Goal: Task Accomplishment & Management: Use online tool/utility

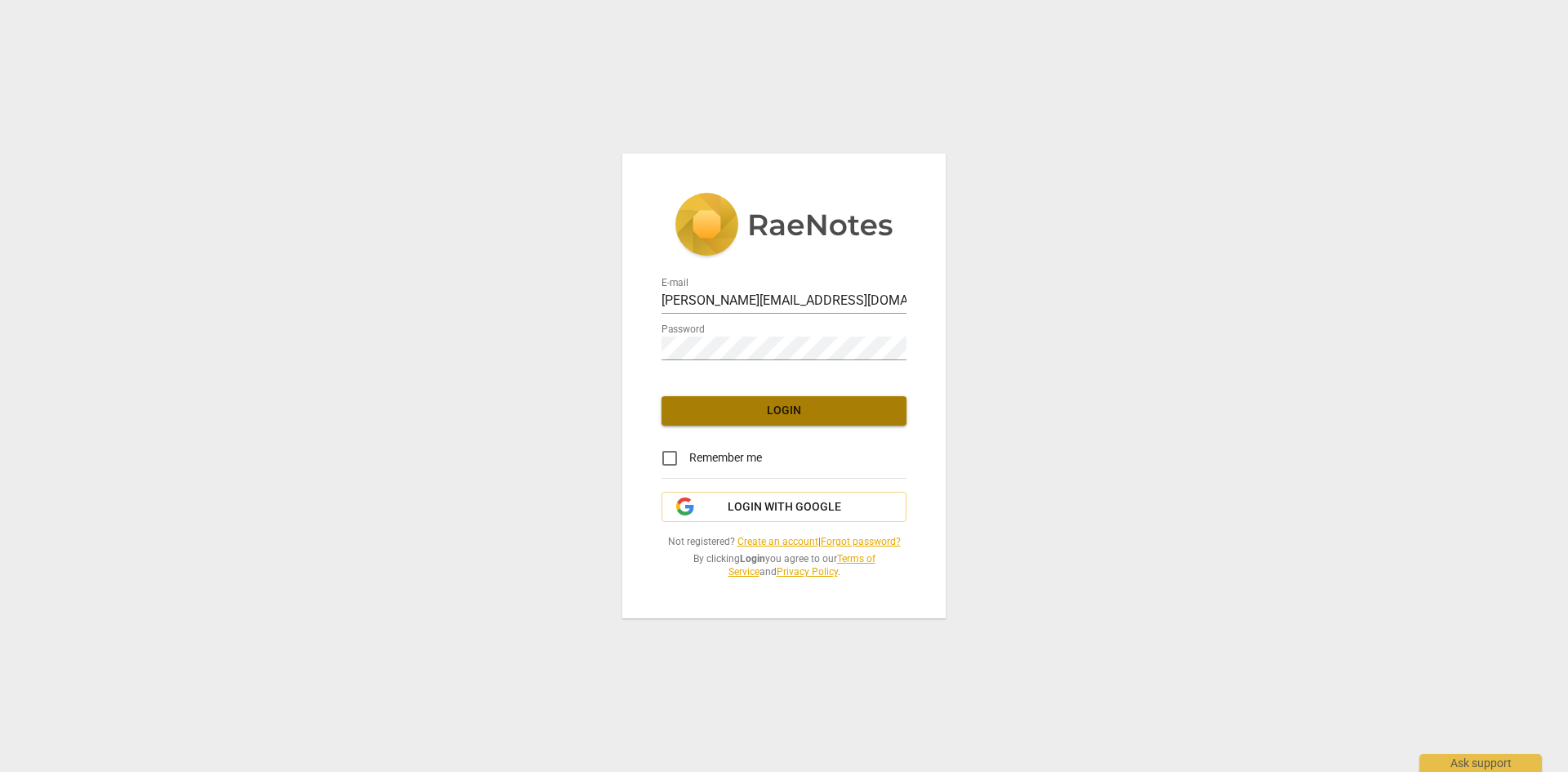
click at [805, 410] on span "Login" at bounding box center [784, 411] width 219 height 16
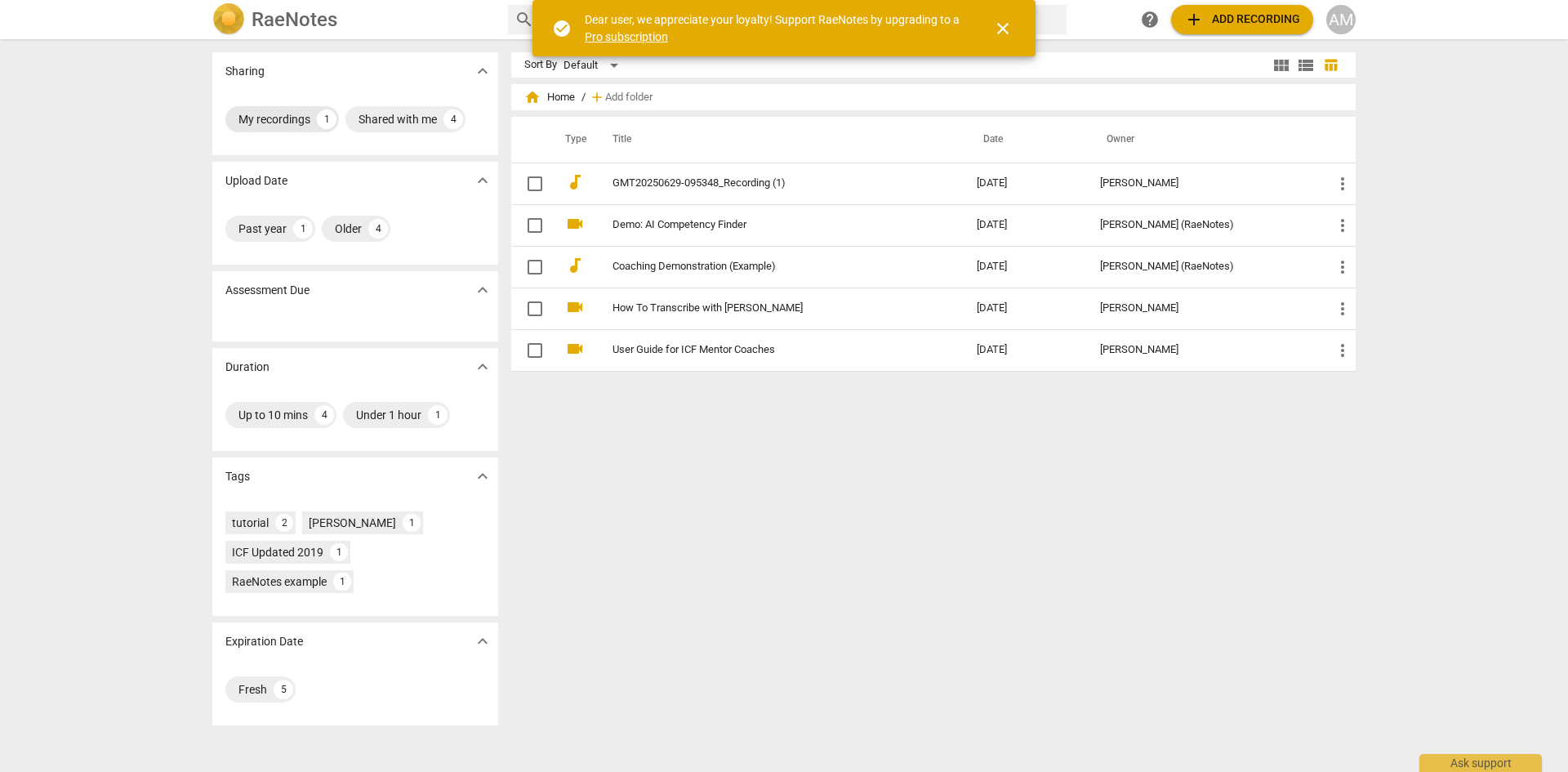
click at [286, 120] on div "My recordings" at bounding box center [275, 118] width 72 height 16
click at [413, 112] on div "Shared with me" at bounding box center [397, 118] width 78 height 16
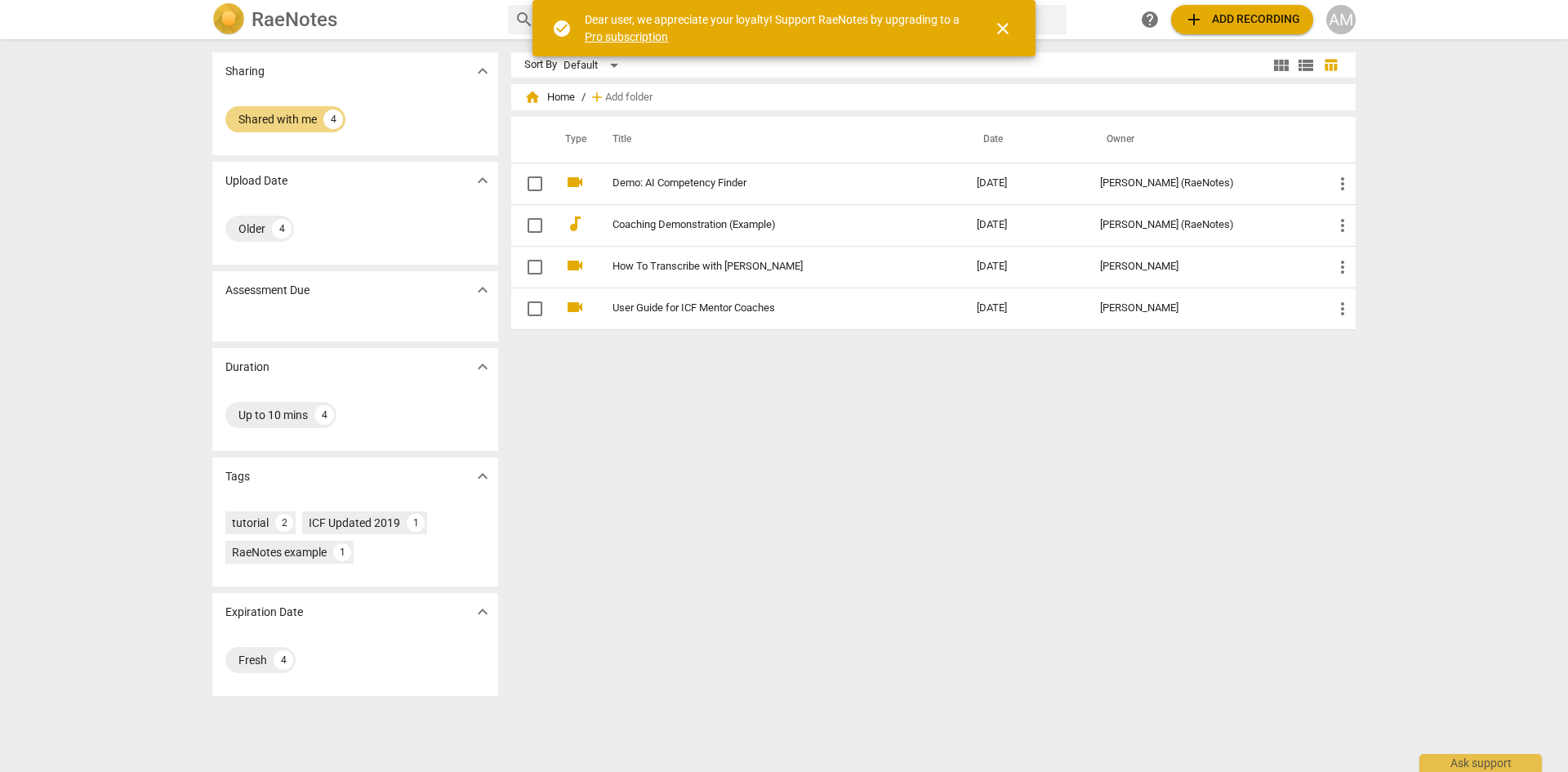
click at [1004, 28] on span "close" at bounding box center [1003, 28] width 19 height 19
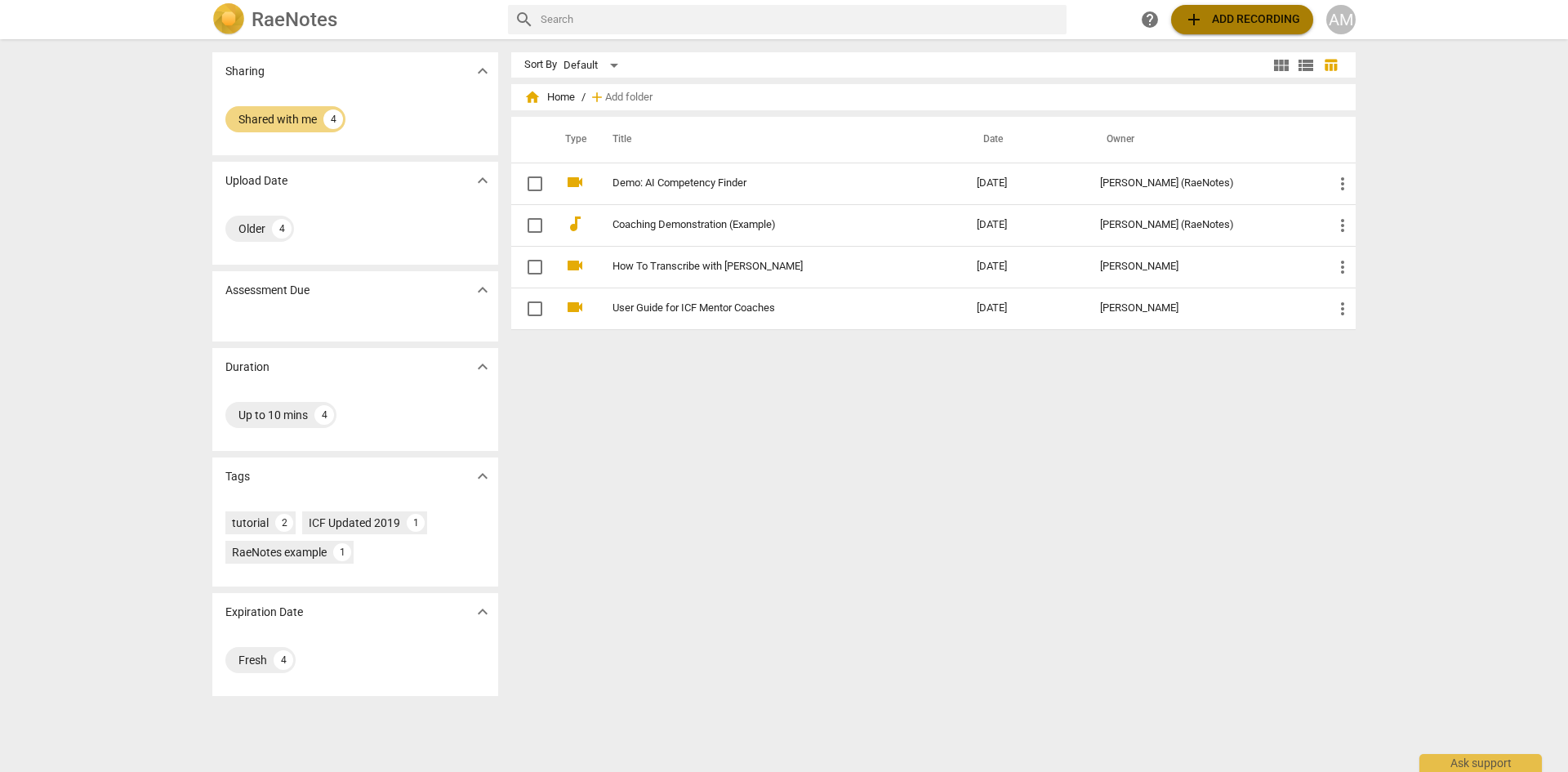
click at [1287, 10] on span "add Add recording" at bounding box center [1242, 19] width 116 height 19
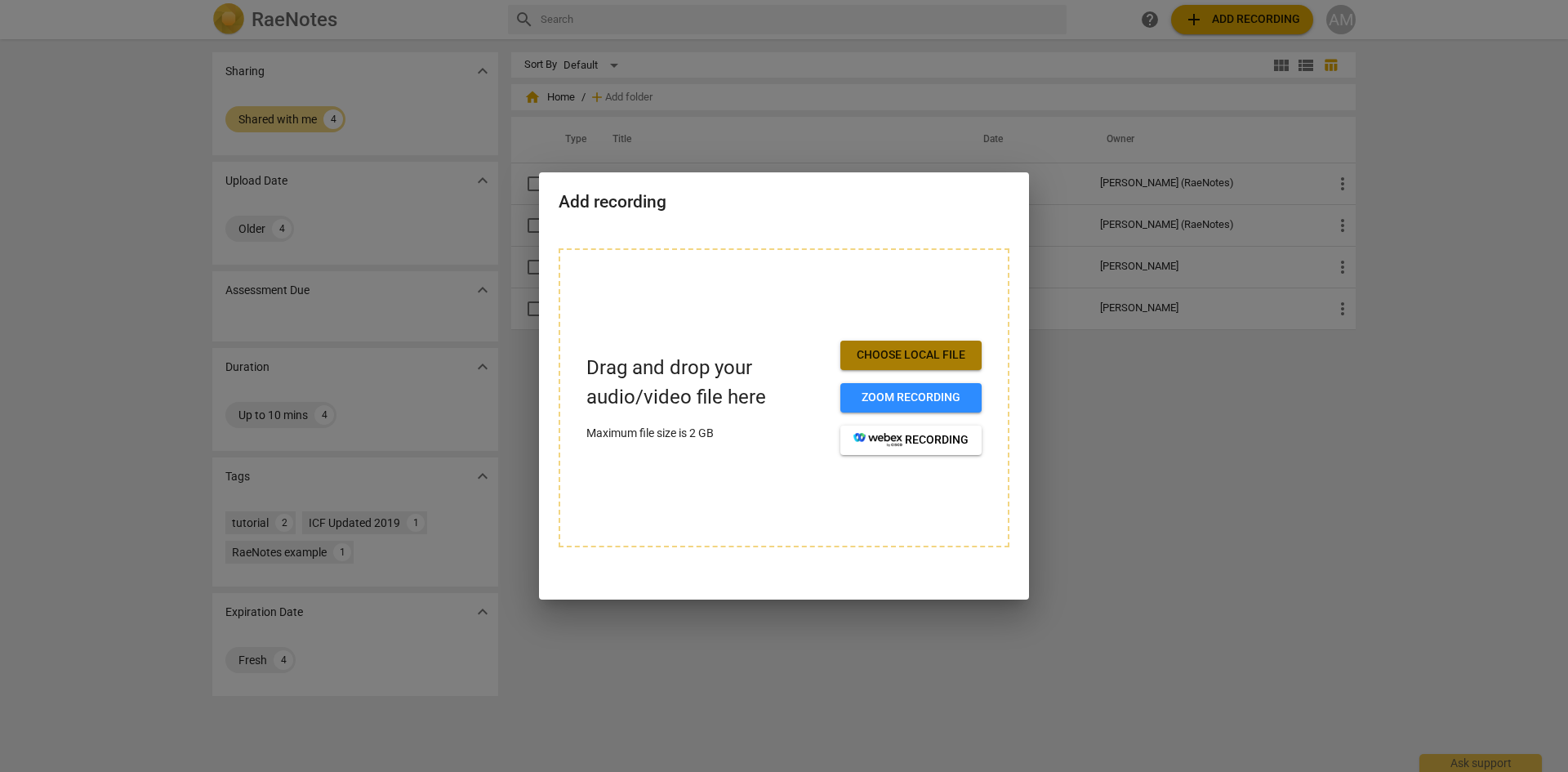
click at [918, 354] on span "Choose local file" at bounding box center [910, 354] width 115 height 16
click at [932, 365] on button "Choose local file" at bounding box center [911, 355] width 141 height 29
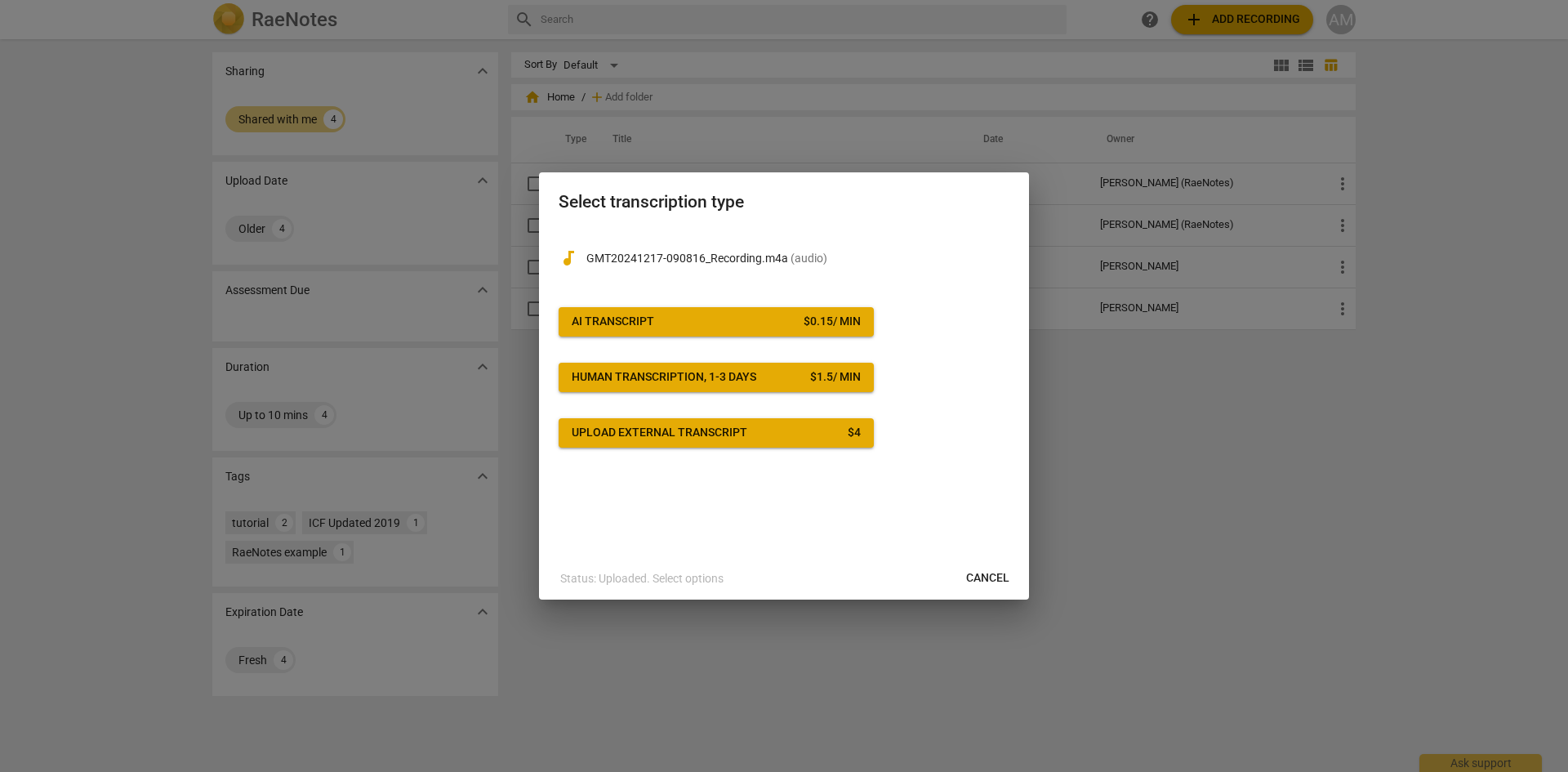
click at [852, 325] on div "$ 0.15 / min" at bounding box center [832, 321] width 57 height 16
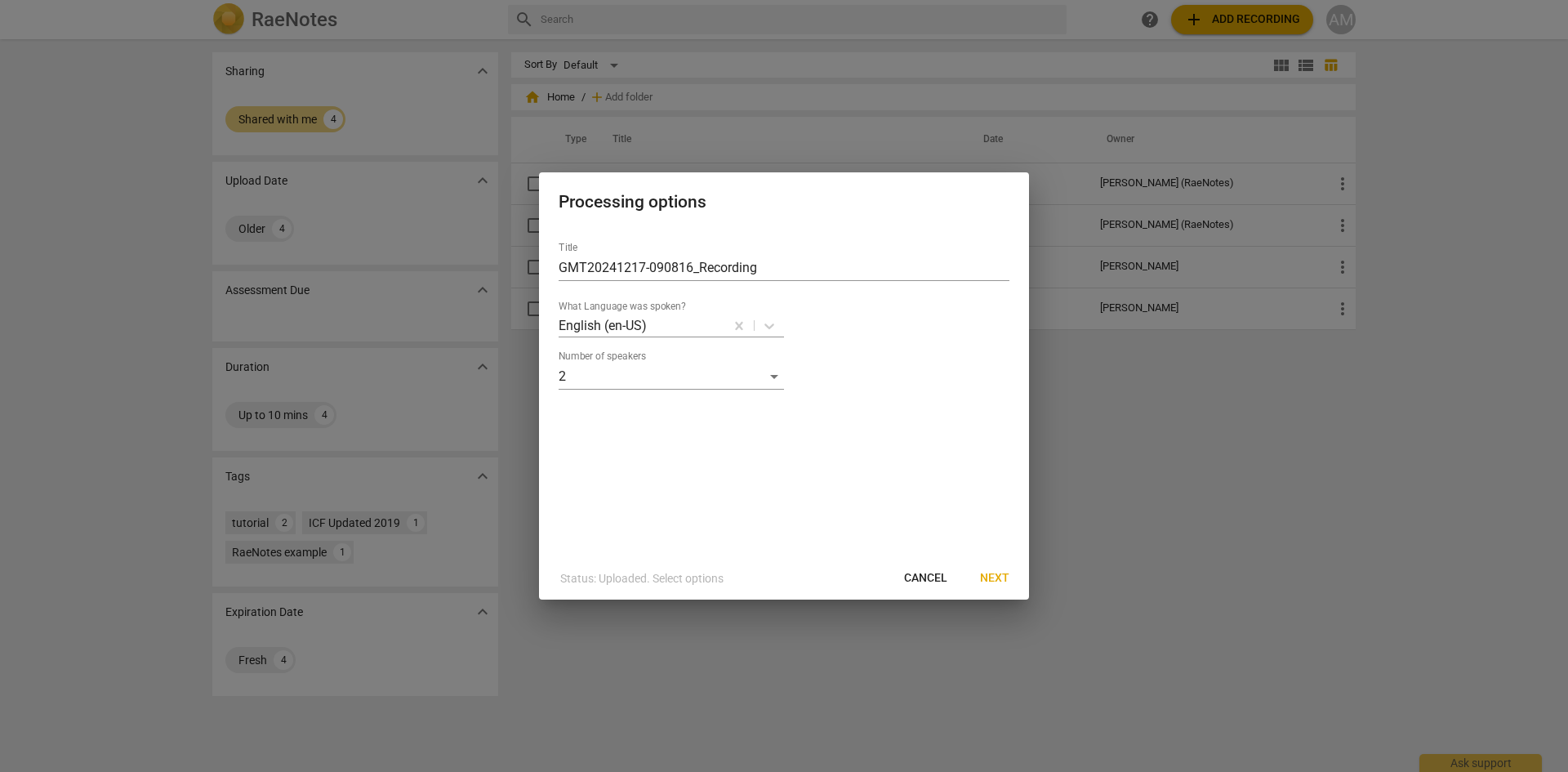
click at [996, 582] on span "Next" at bounding box center [994, 578] width 29 height 16
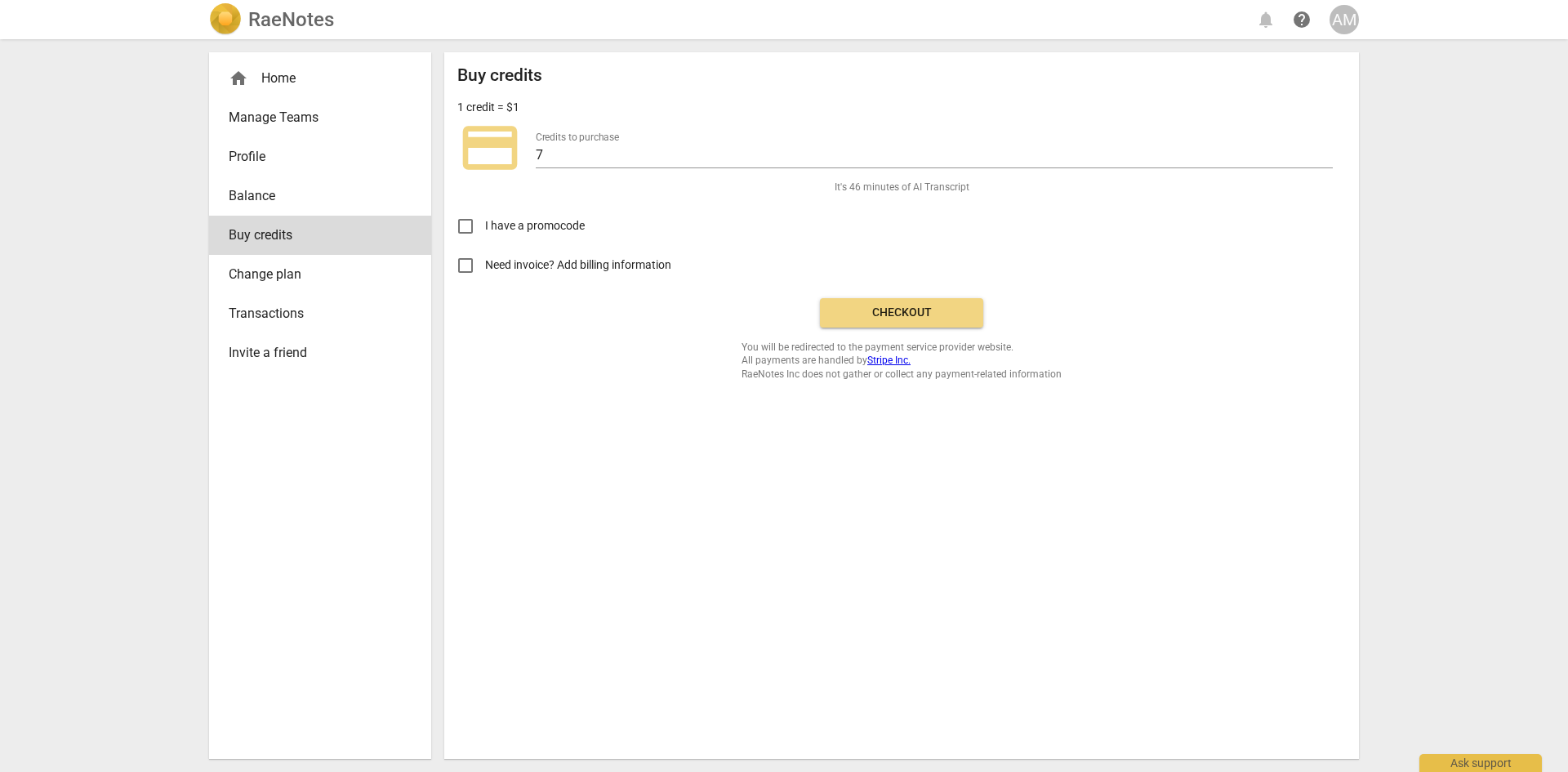
click at [923, 312] on span "Checkout" at bounding box center [901, 312] width 137 height 16
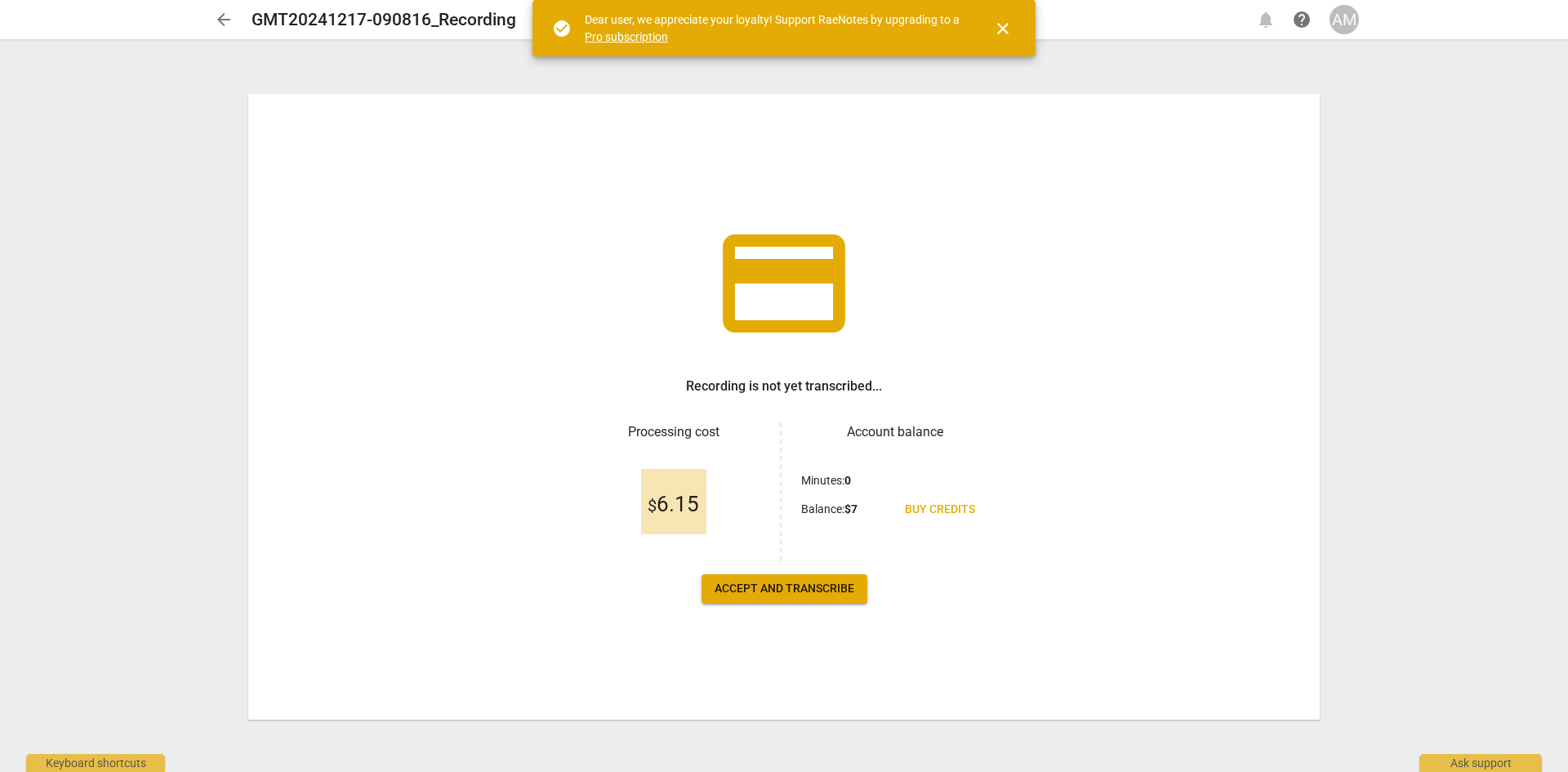
click at [795, 586] on span "Accept and transcribe" at bounding box center [784, 589] width 139 height 16
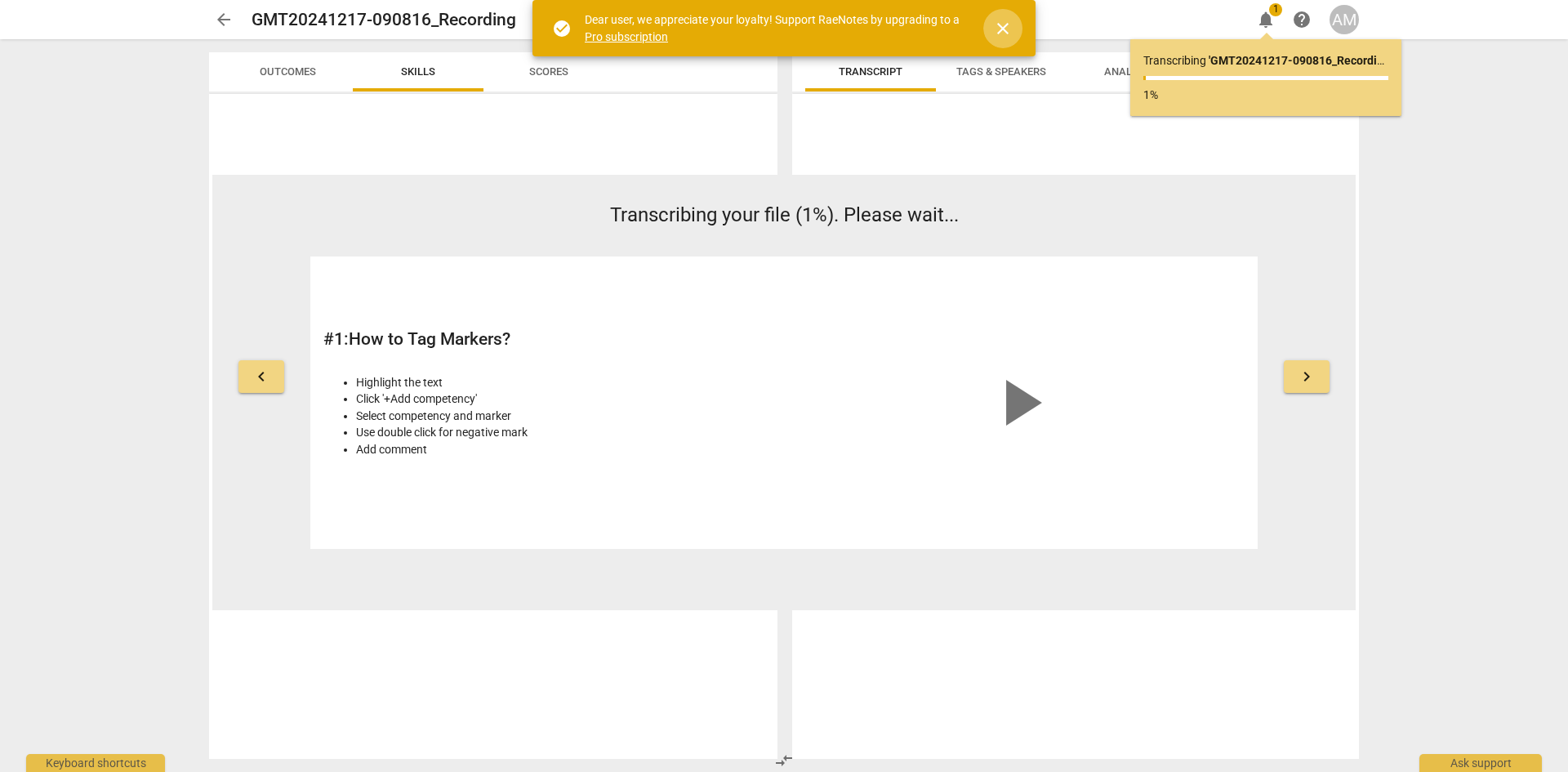
click at [998, 29] on span "close" at bounding box center [1003, 28] width 19 height 19
